Goal: Find specific page/section: Find specific page/section

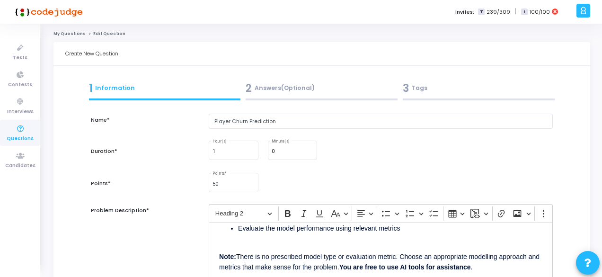
click at [65, 35] on link "My Questions" at bounding box center [69, 34] width 32 height 6
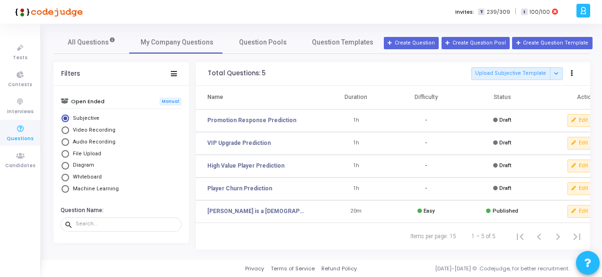
scroll to position [140, 0]
click at [230, 187] on link "Player Churn Prediction" at bounding box center [239, 188] width 65 height 9
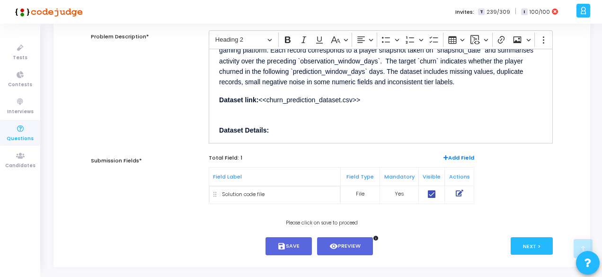
scroll to position [196, 0]
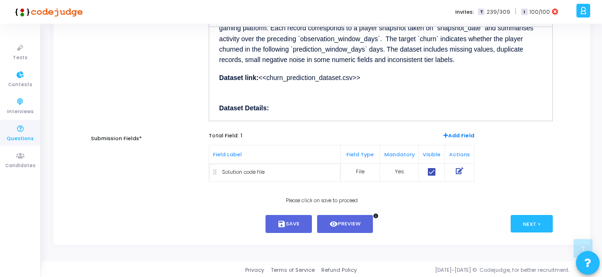
click at [21, 125] on icon at bounding box center [20, 129] width 20 height 12
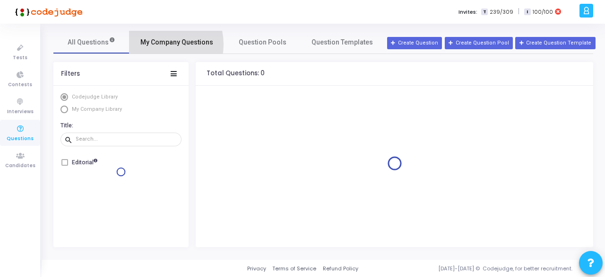
click at [157, 44] on span "My Company Questions" at bounding box center [176, 42] width 73 height 10
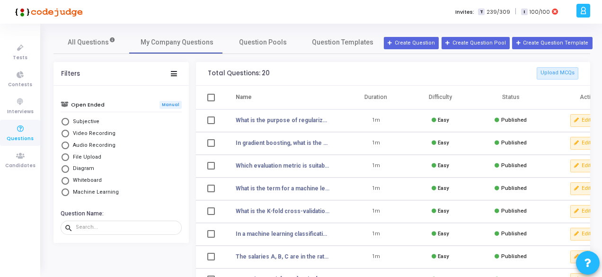
scroll to position [138, 0]
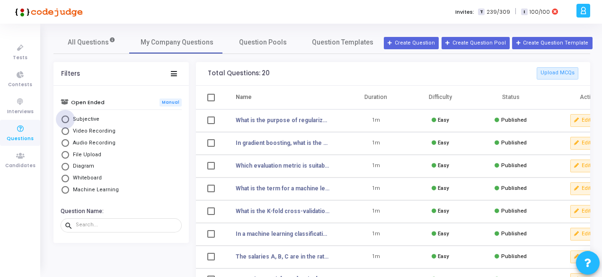
click at [90, 118] on span "Subjective" at bounding box center [84, 119] width 30 height 8
click at [69, 118] on input "Subjective" at bounding box center [65, 119] width 8 height 8
radio input "true"
radio input "false"
